Goal: Obtain resource: Obtain resource

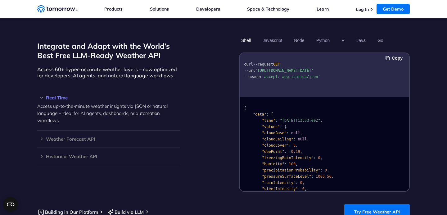
scroll to position [526, 0]
click at [396, 54] on button "Copy" at bounding box center [395, 57] width 19 height 7
click at [74, 136] on h3 "Weather Forecast API" at bounding box center [108, 138] width 143 height 5
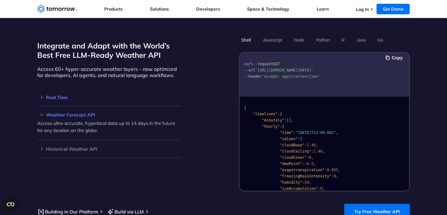
click at [61, 95] on h3 "Real Time" at bounding box center [108, 97] width 143 height 5
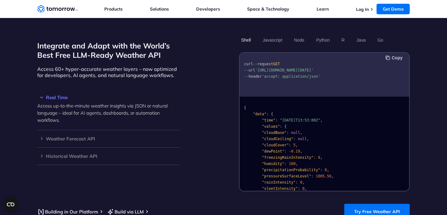
click at [395, 54] on button "Copy" at bounding box center [395, 57] width 19 height 7
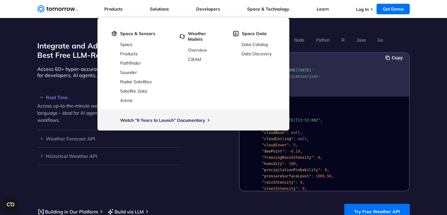
click at [332, 127] on pre "{ "data" : { "time" : "2023-02-14T13:53:00Z" , "values" : { "cloudBase" : null …" at bounding box center [325, 208] width 170 height 221
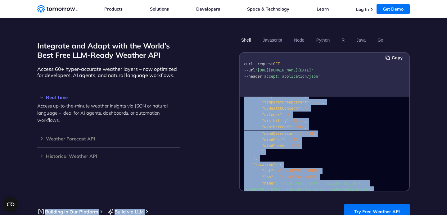
scroll to position [131, 0]
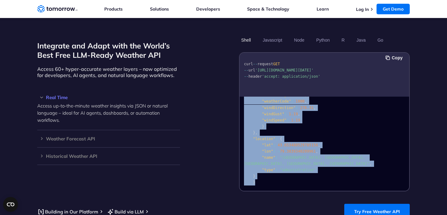
drag, startPoint x: 244, startPoint y: 100, endPoint x: 339, endPoint y: 180, distance: 124.4
click at [339, 180] on pre "{ "data" : { "time" : "2023-02-14T13:53:00Z" , "values" : { "cloudBase" : null …" at bounding box center [325, 78] width 170 height 221
copy code "{ "data" : { "time" : "2023-02-14T13:53:00Z" , "values" : { "cloudBase" : null …"
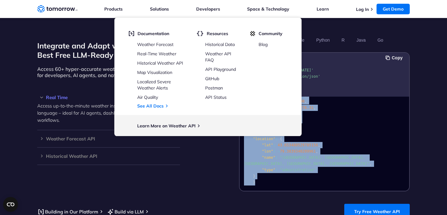
click at [442, 125] on section "Integrate and Adapt with the World’s Best Free LLM-Ready Weather API Access 60+…" at bounding box center [223, 127] width 447 height 234
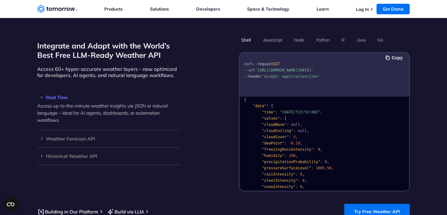
scroll to position [0, 0]
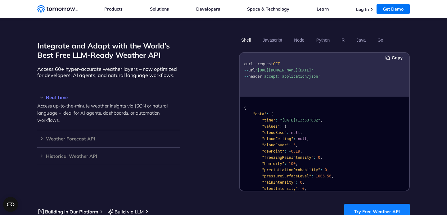
click at [379, 206] on link "Try Free Weather API" at bounding box center [377, 212] width 66 height 16
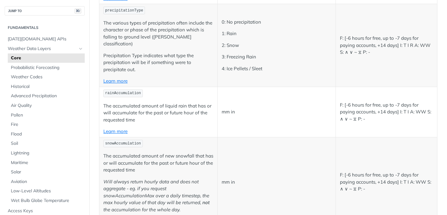
scroll to position [1598, 0]
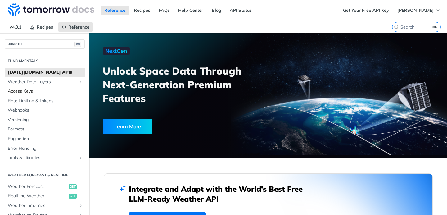
click at [17, 94] on span "Access Keys" at bounding box center [45, 91] width 75 height 6
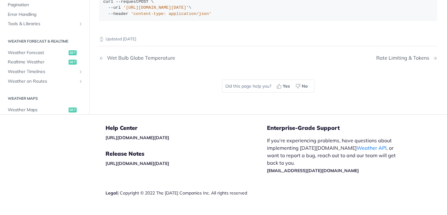
scroll to position [213, 0]
